Goal: Information Seeking & Learning: Find specific fact

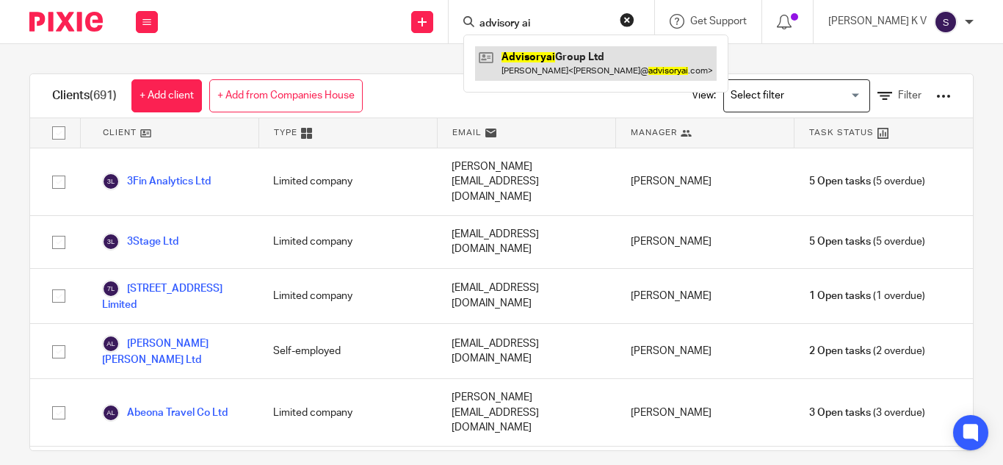
type input "advisory ai"
click at [593, 51] on link at bounding box center [596, 63] width 242 height 34
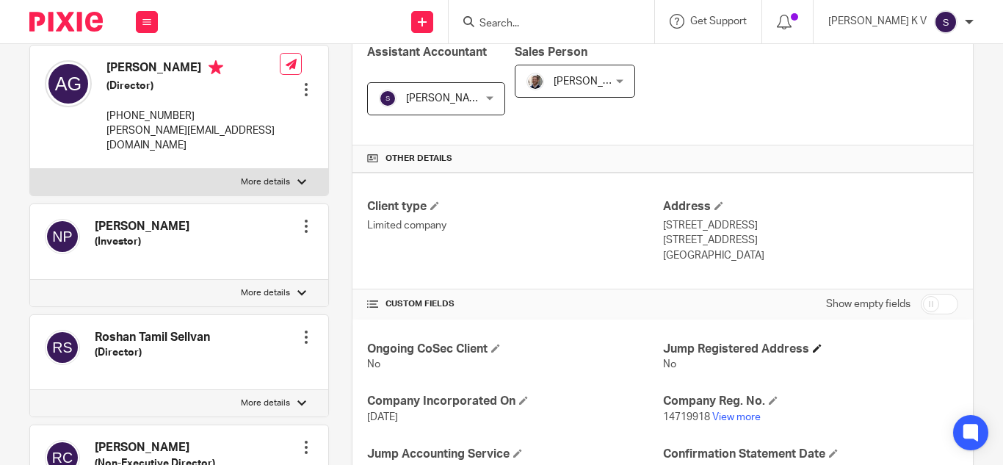
scroll to position [294, 0]
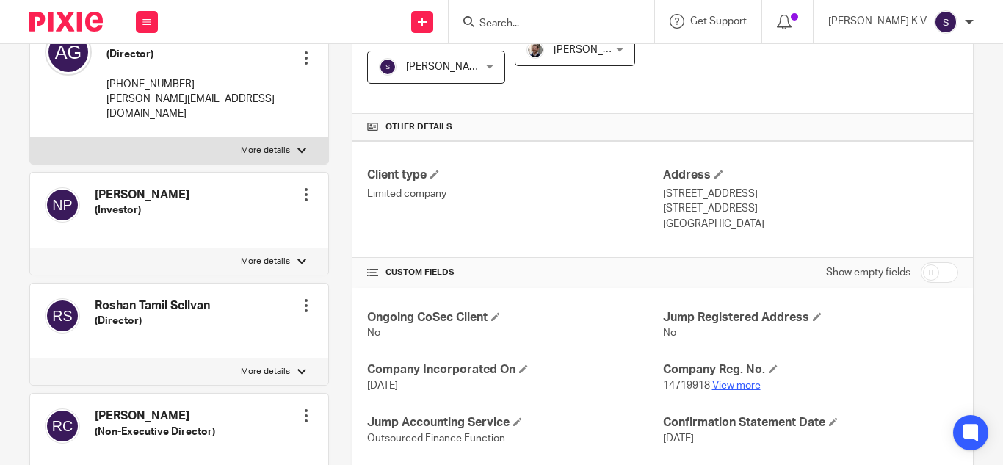
click at [738, 386] on link "View more" at bounding box center [736, 385] width 48 height 10
click at [550, 18] on input "Search" at bounding box center [544, 24] width 132 height 13
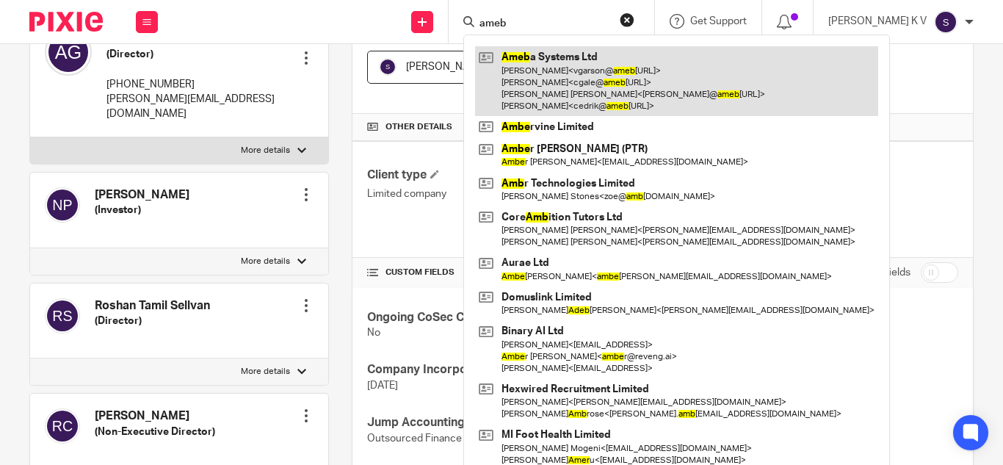
type input "ameb"
click at [587, 70] on link at bounding box center [676, 81] width 403 height 70
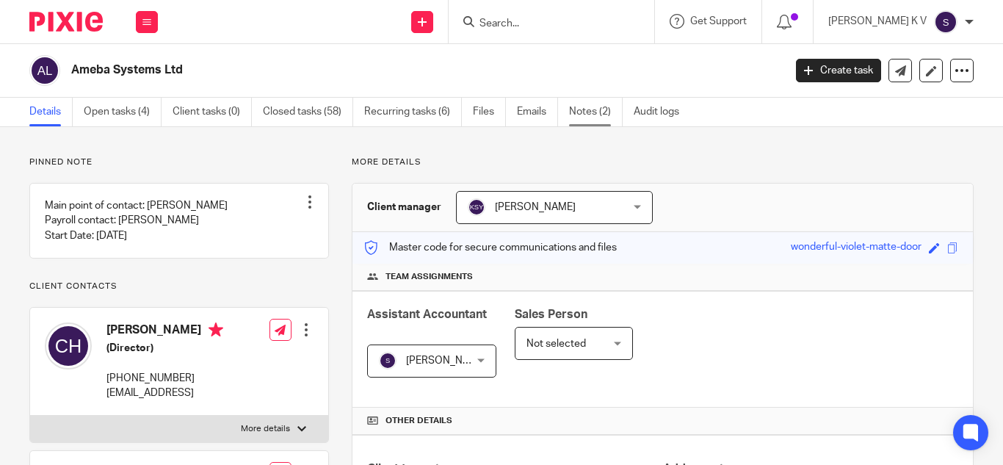
click at [589, 106] on link "Notes (2)" at bounding box center [596, 112] width 54 height 29
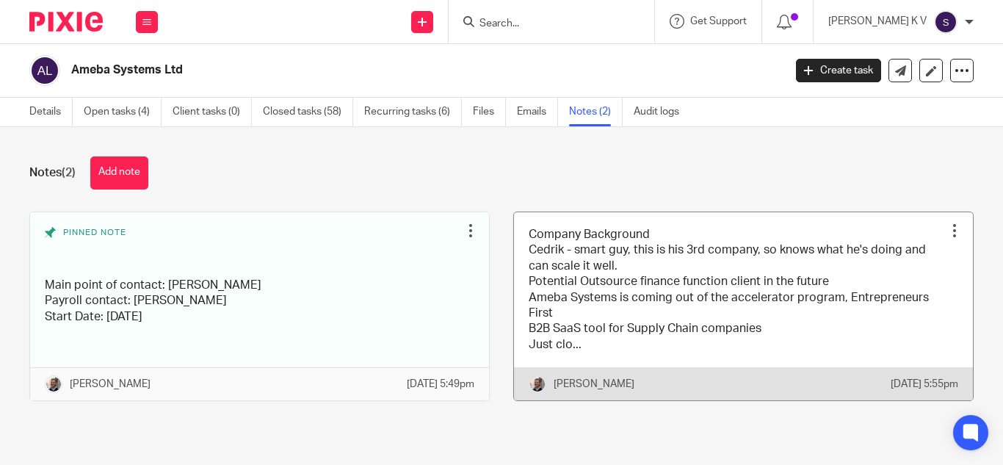
click at [657, 267] on link at bounding box center [743, 306] width 459 height 189
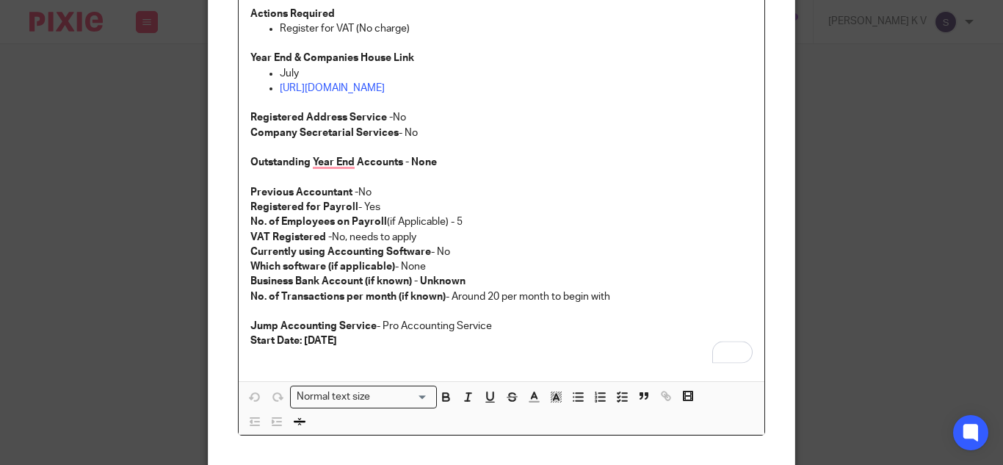
scroll to position [286, 0]
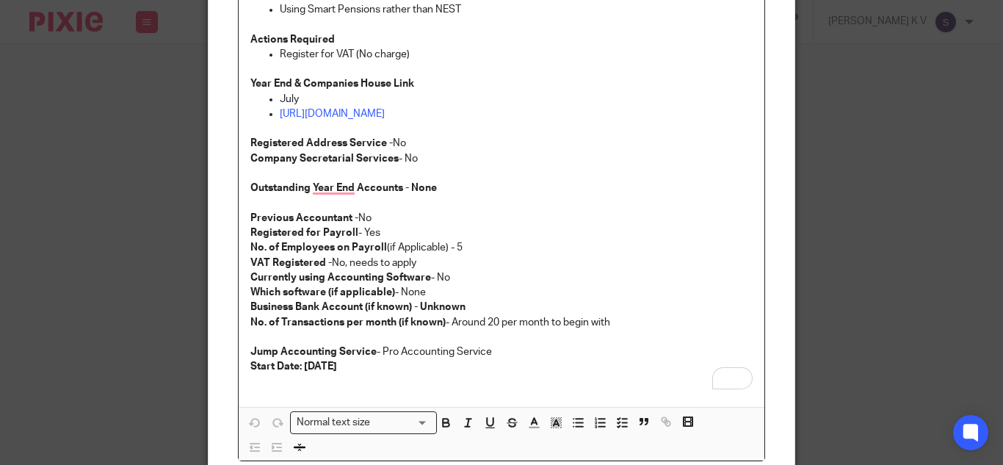
drag, startPoint x: 54, startPoint y: 151, endPoint x: 32, endPoint y: 105, distance: 50.9
click at [49, 145] on div "Edit note Content Company Background Cedrik - smart guy, this is his 3rd compan…" at bounding box center [501, 232] width 1003 height 465
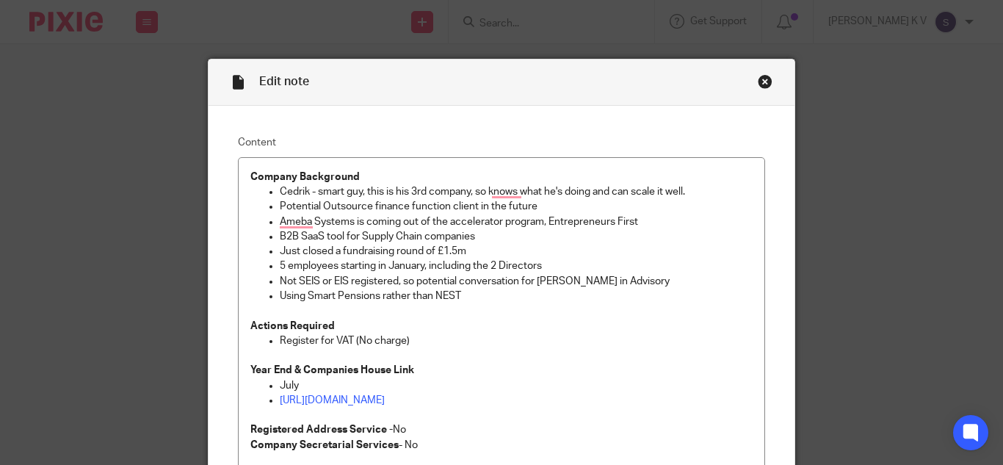
click at [759, 85] on div "Close this dialog window" at bounding box center [765, 81] width 15 height 15
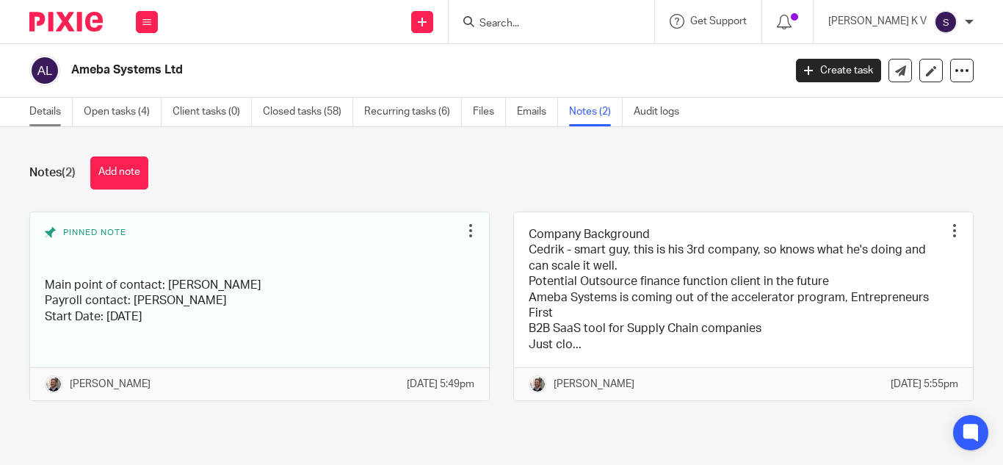
click at [54, 109] on link "Details" at bounding box center [50, 112] width 43 height 29
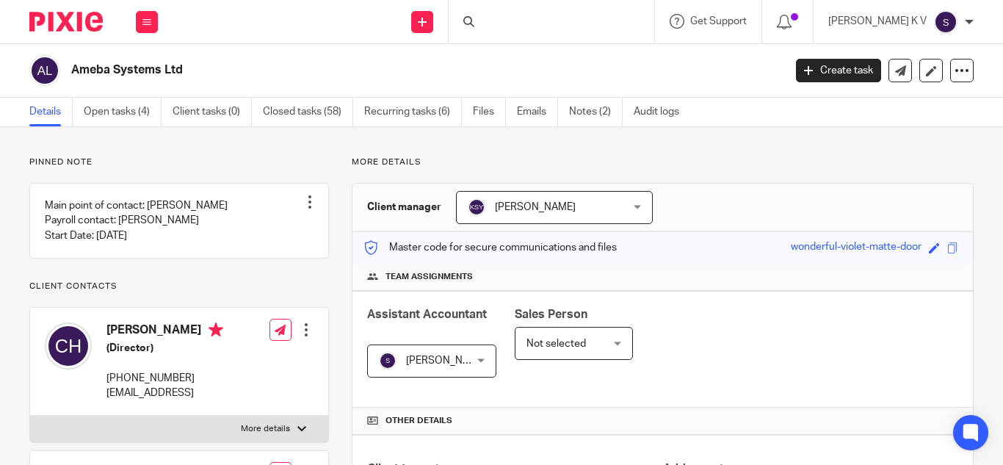
scroll to position [367, 0]
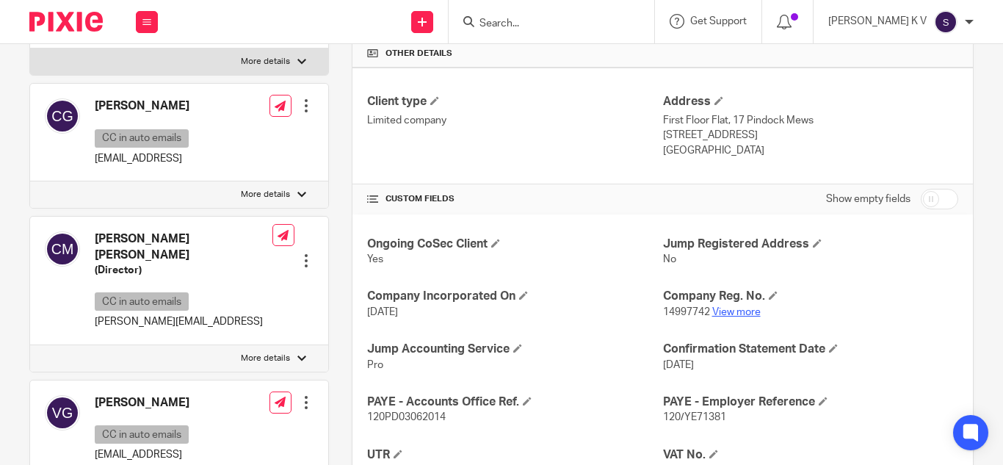
click at [731, 312] on link "View more" at bounding box center [736, 312] width 48 height 10
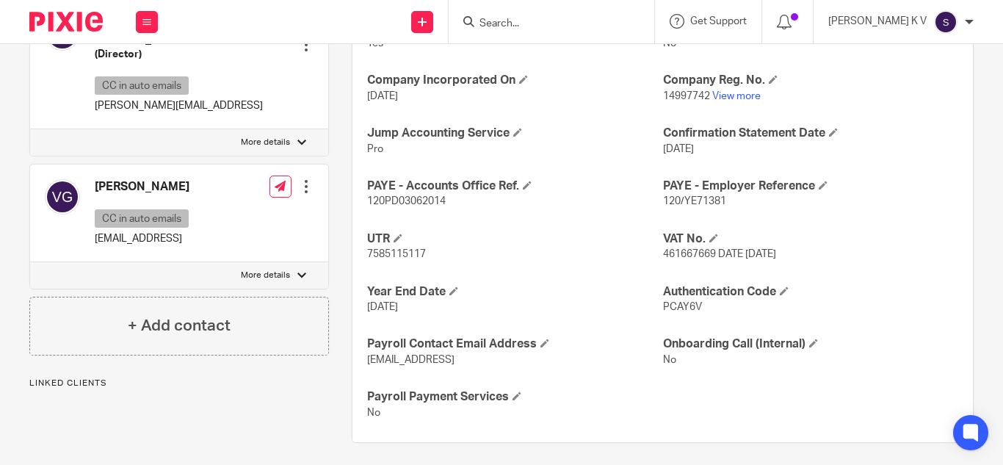
scroll to position [590, 0]
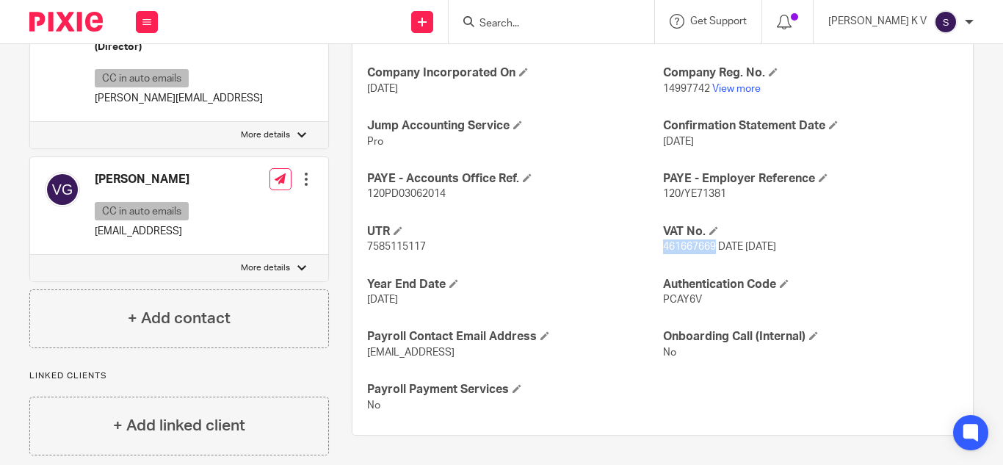
drag, startPoint x: 656, startPoint y: 247, endPoint x: 707, endPoint y: 247, distance: 51.4
click at [707, 247] on span "461667669 DATE [DATE]" at bounding box center [719, 247] width 113 height 10
copy span "461667669"
